Goal: Complete application form

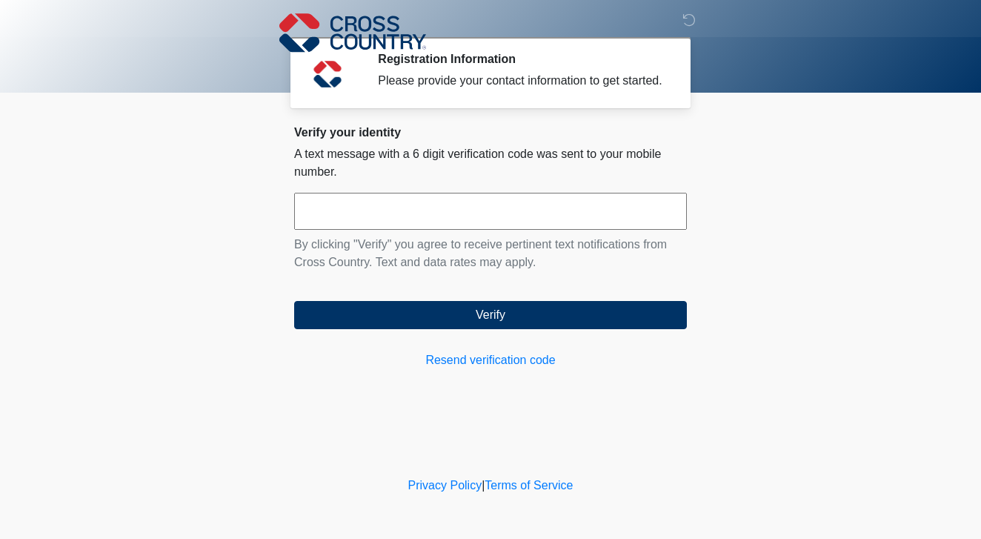
click at [438, 215] on input "text" at bounding box center [490, 211] width 393 height 37
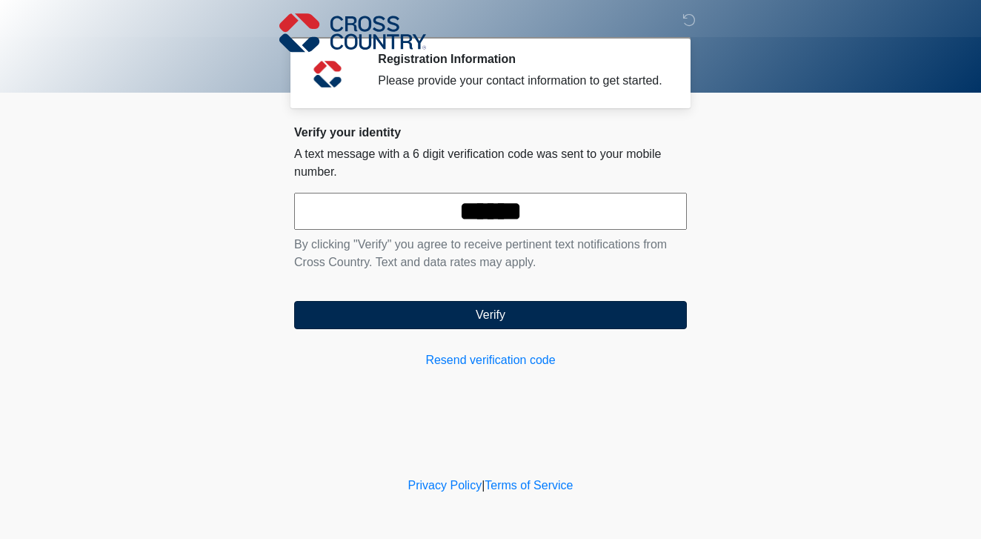
type input "******"
click at [439, 329] on button "Verify" at bounding box center [490, 315] width 393 height 28
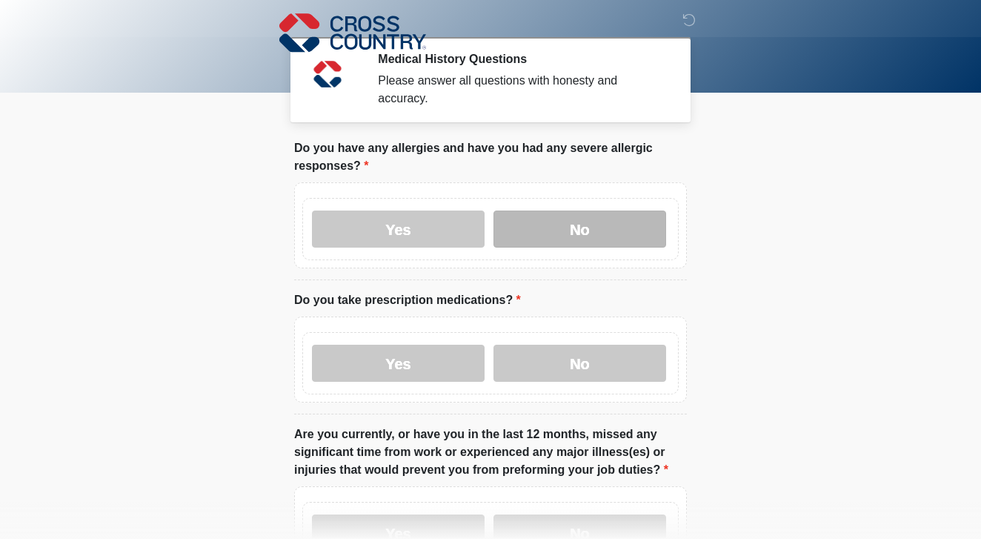
click at [554, 224] on label "No" at bounding box center [579, 228] width 173 height 37
click at [745, 225] on body "‎ ‎ ‎ Medical History Questions Please answer all questions with honesty and ac…" at bounding box center [490, 269] width 981 height 539
click at [773, 159] on body "‎ ‎ ‎ Medical History Questions Please answer all questions with honesty and ac…" at bounding box center [490, 269] width 981 height 539
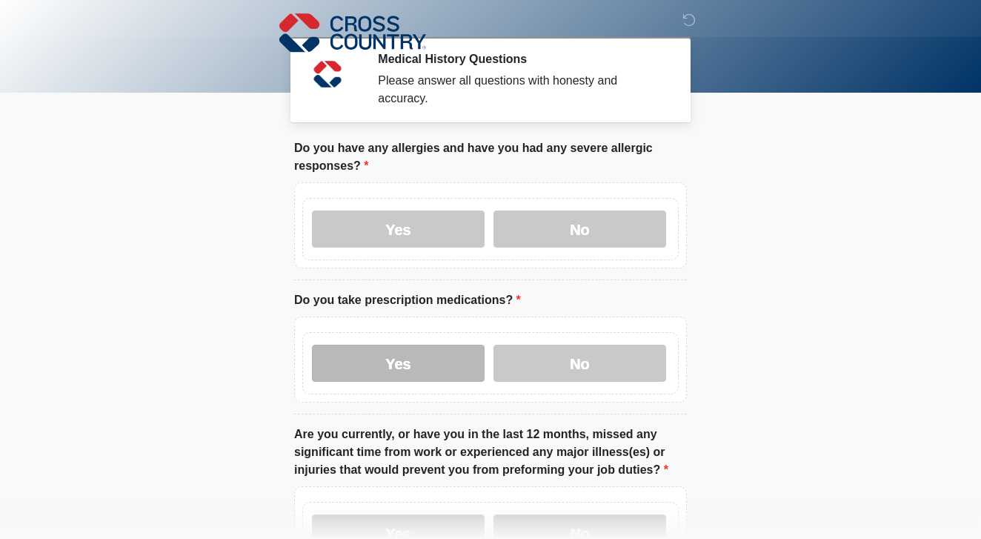
click at [438, 370] on label "Yes" at bounding box center [398, 363] width 173 height 37
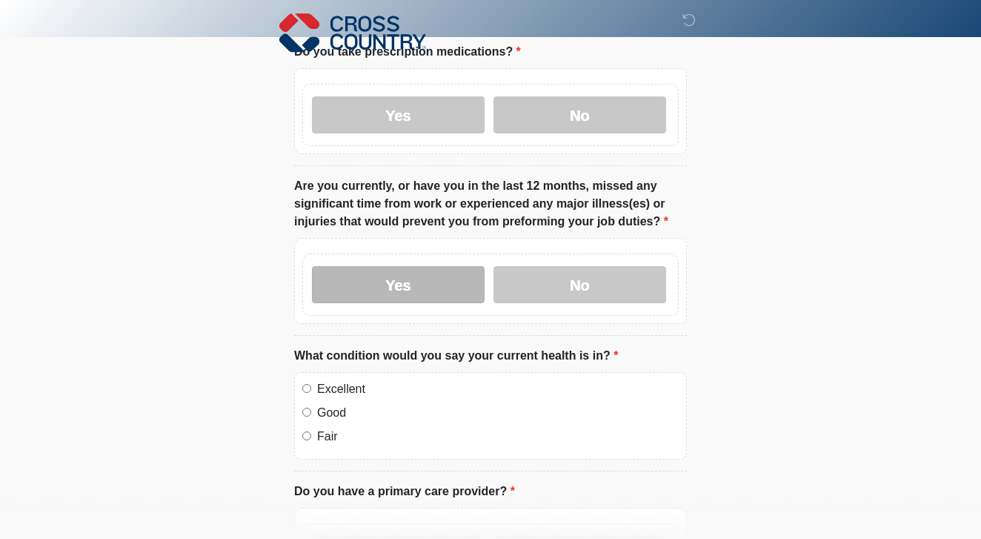
scroll to position [250, 0]
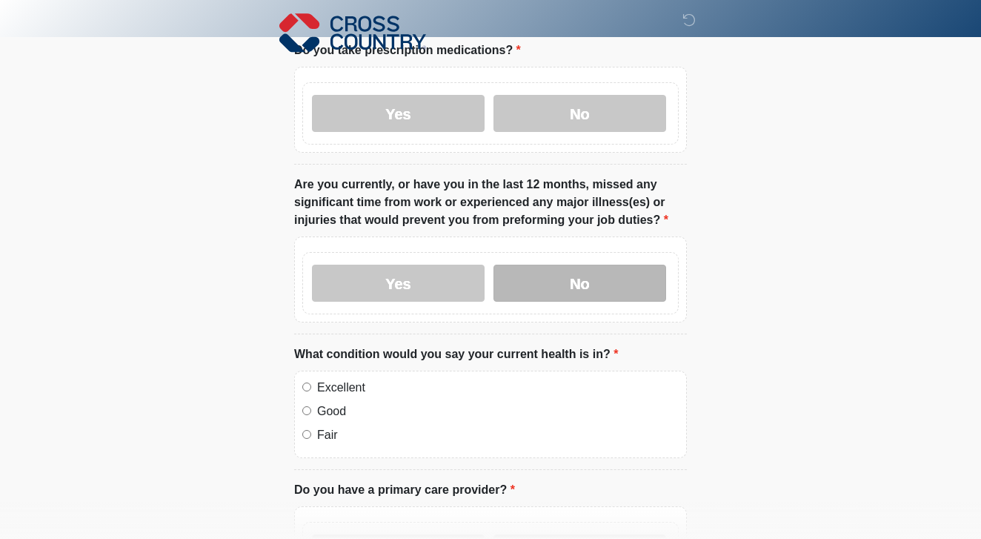
click at [560, 278] on label "No" at bounding box center [579, 283] width 173 height 37
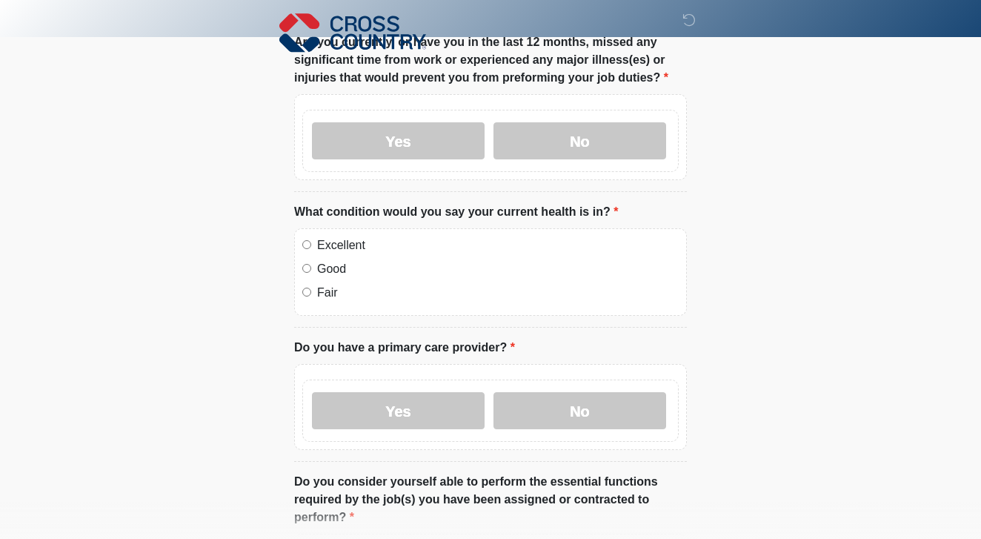
scroll to position [394, 0]
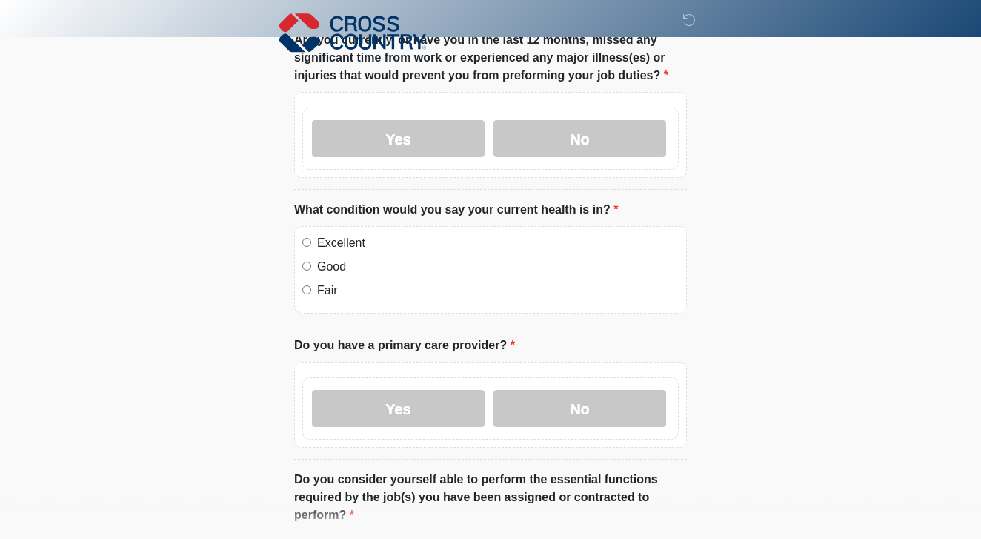
click at [312, 244] on div "Excellent" at bounding box center [490, 243] width 376 height 18
click at [565, 397] on label "No" at bounding box center [579, 408] width 173 height 37
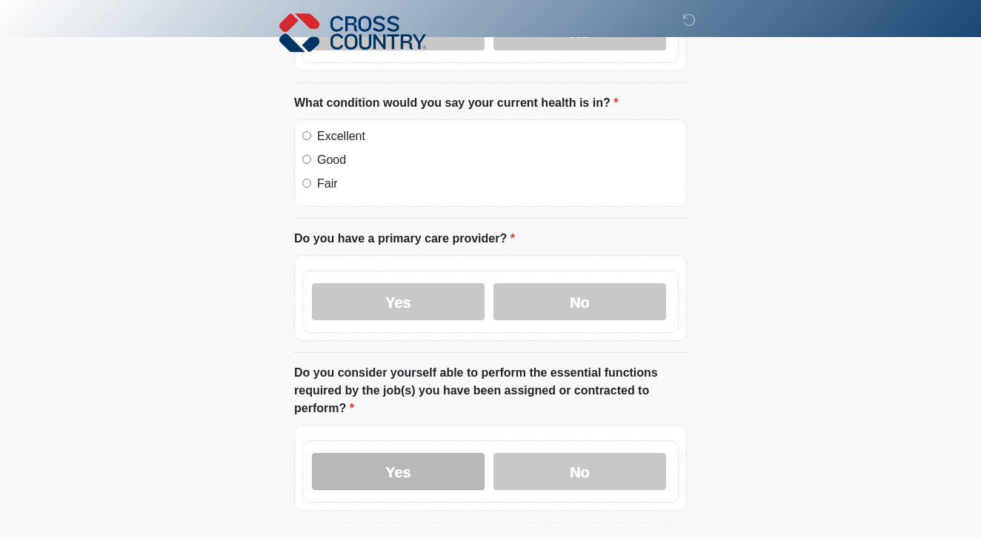
click at [405, 478] on label "Yes" at bounding box center [398, 471] width 173 height 37
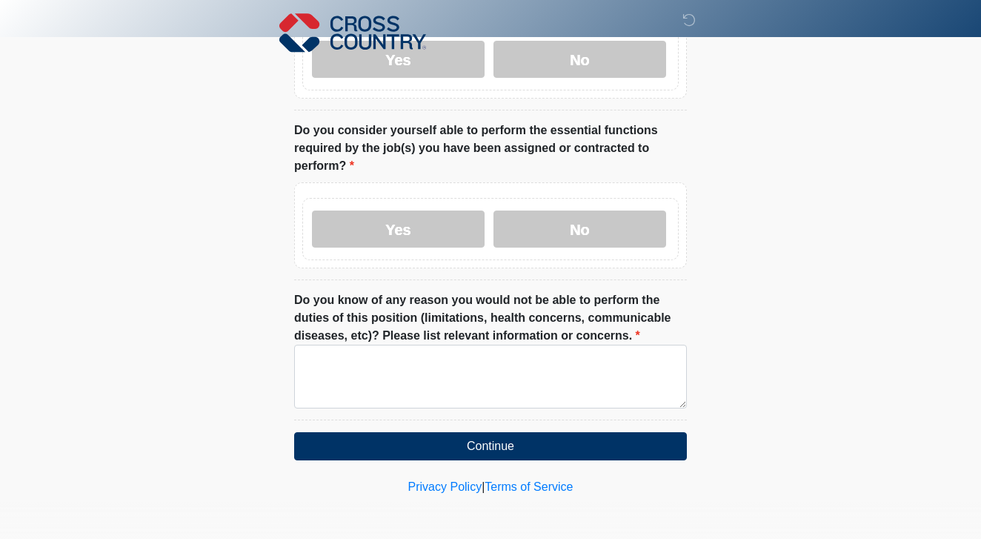
scroll to position [742, 0]
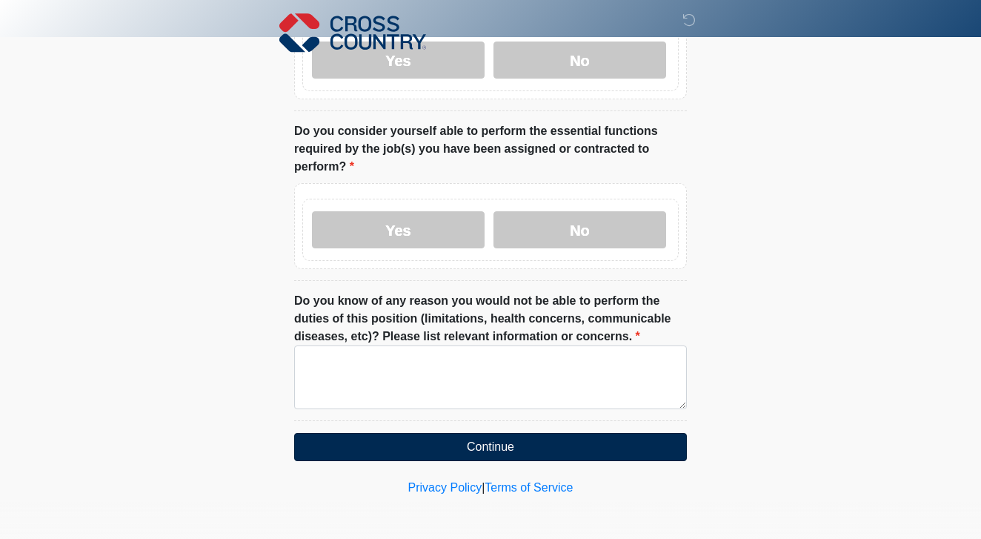
click at [425, 447] on button "Continue" at bounding box center [490, 447] width 393 height 28
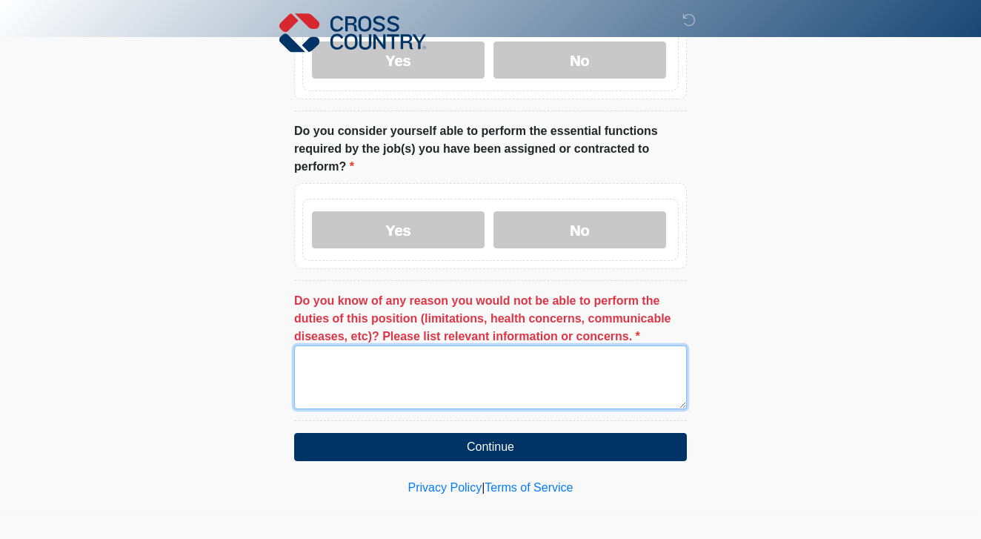
click at [405, 380] on textarea "Do you know of any reason you would not be able to perform the duties of this p…" at bounding box center [490, 377] width 393 height 64
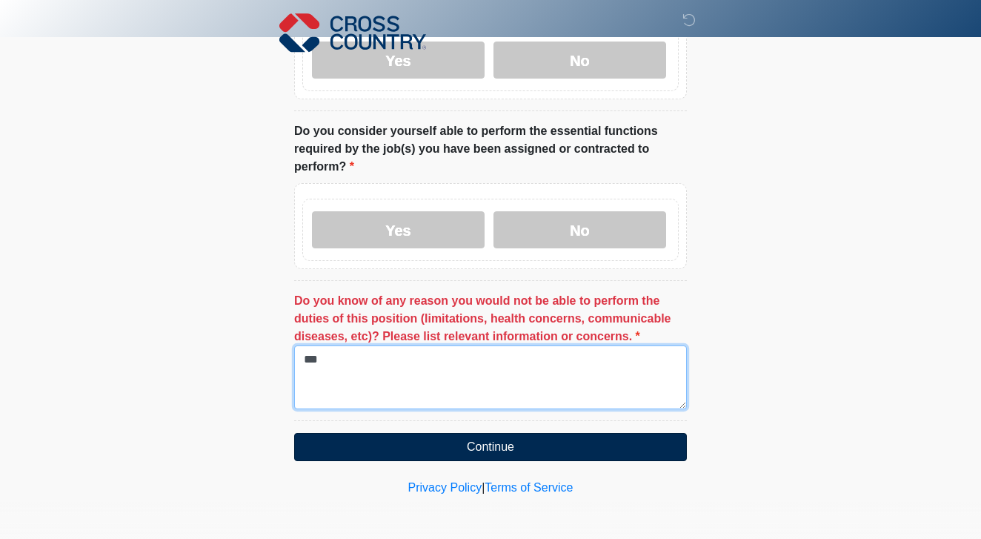
type textarea "***"
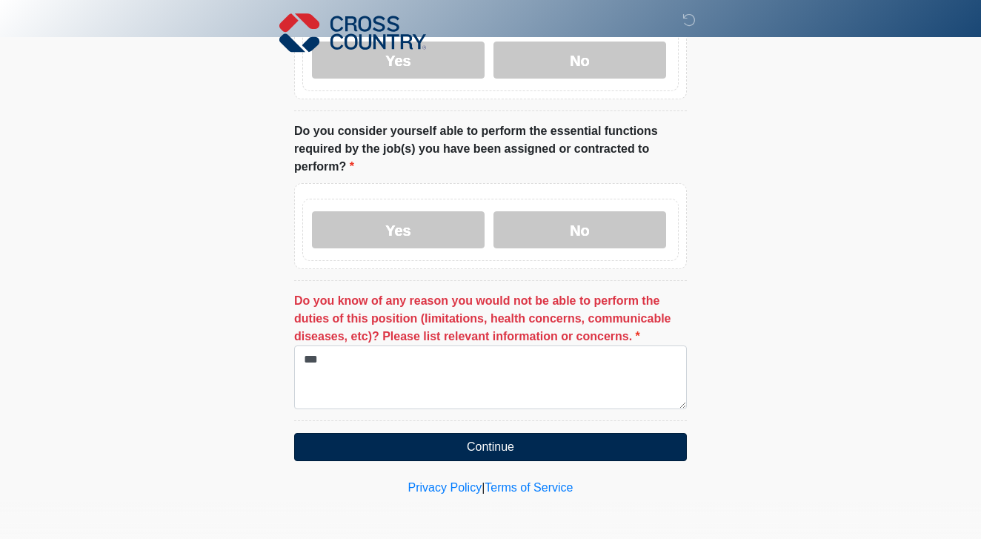
click at [444, 450] on button "Continue" at bounding box center [490, 447] width 393 height 28
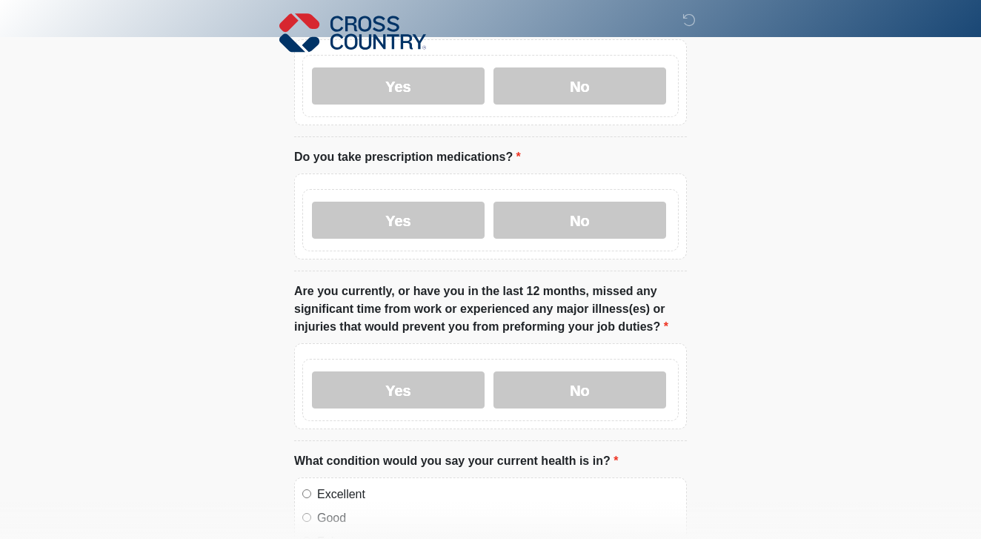
scroll to position [0, 0]
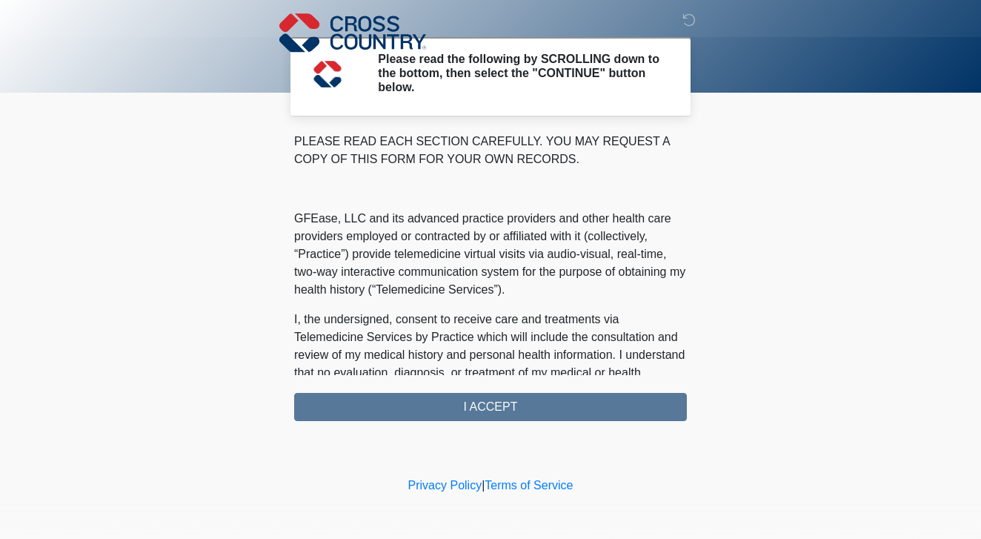
click at [478, 405] on div "PLEASE READ EACH SECTION CAREFULLY. YOU MAY REQUEST A COPY OF THIS FORM FOR YOU…" at bounding box center [490, 277] width 393 height 288
click at [517, 410] on div "PLEASE READ EACH SECTION CAREFULLY. YOU MAY REQUEST A COPY OF THIS FORM FOR YOU…" at bounding box center [490, 277] width 393 height 288
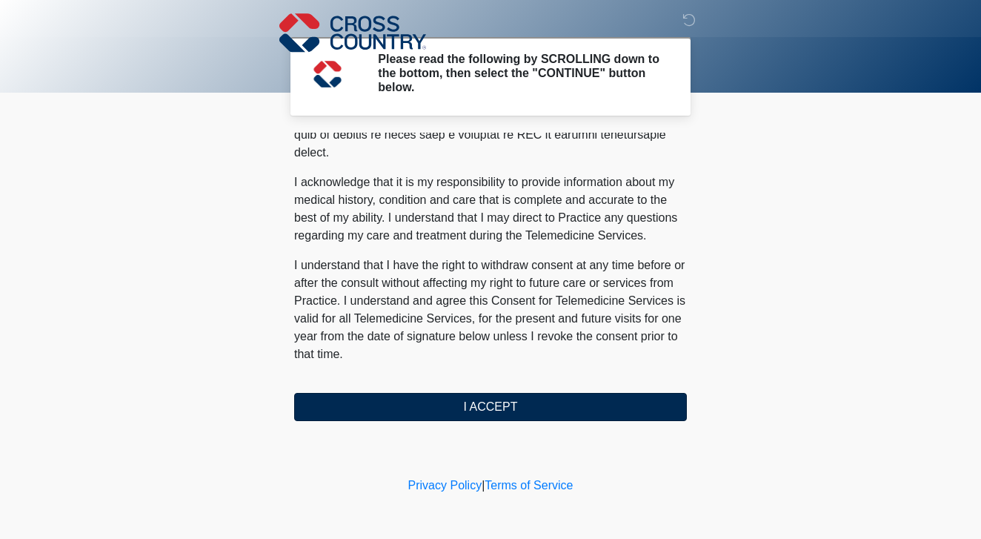
click at [487, 402] on button "I ACCEPT" at bounding box center [490, 407] width 393 height 28
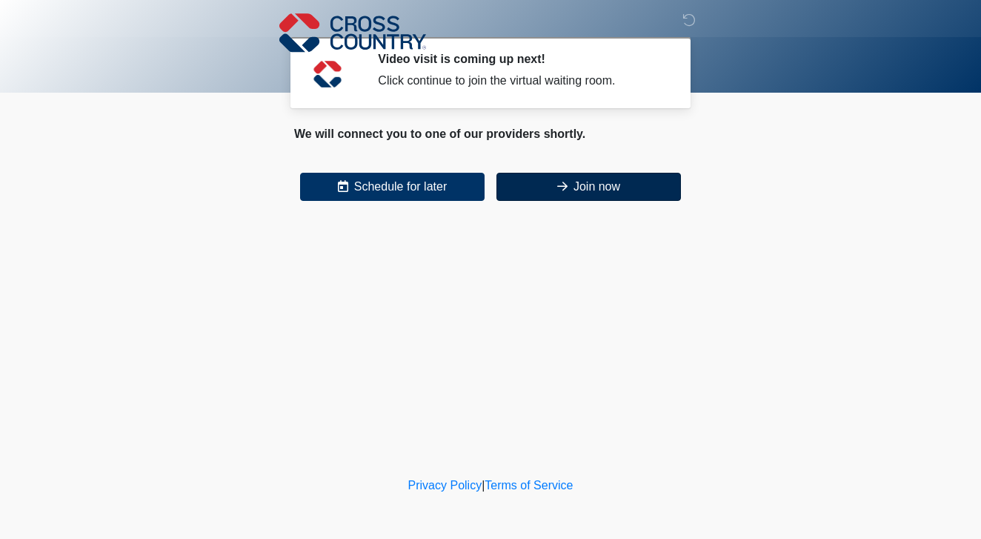
click at [579, 188] on button "Join now" at bounding box center [588, 187] width 184 height 28
